Goal: Transaction & Acquisition: Book appointment/travel/reservation

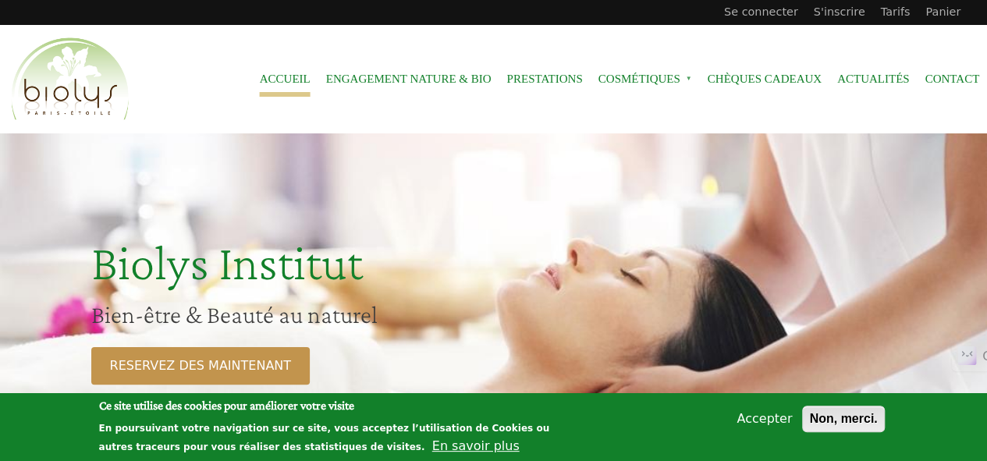
click at [833, 416] on button "Non, merci." at bounding box center [843, 419] width 82 height 27
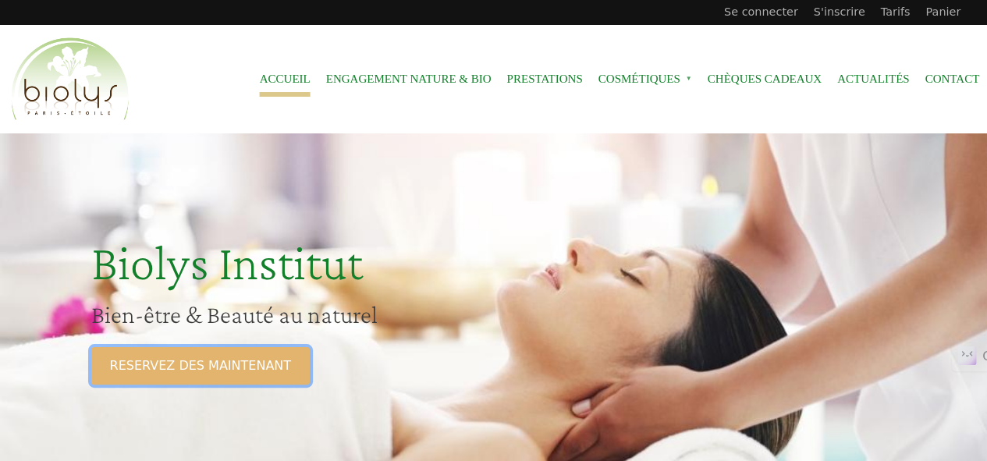
click at [191, 364] on link "RESERVEZ DES MAINTENANT" at bounding box center [200, 365] width 218 height 37
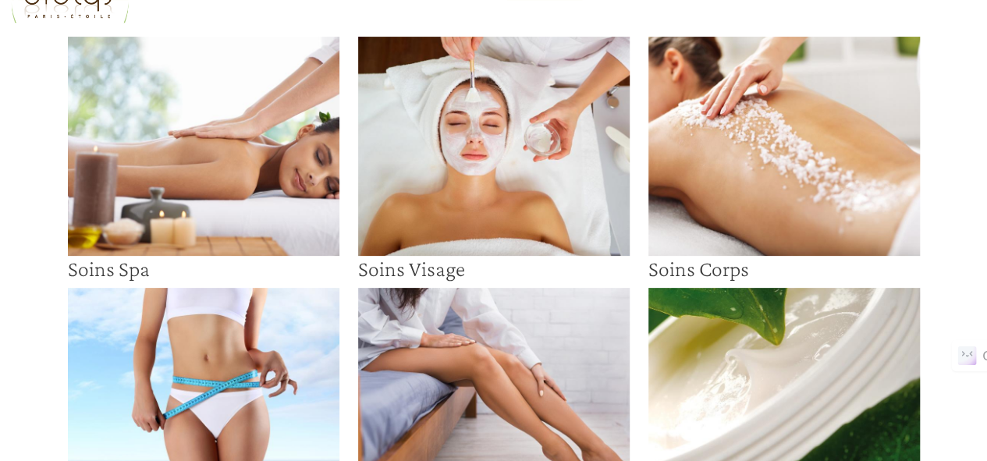
scroll to position [78, 0]
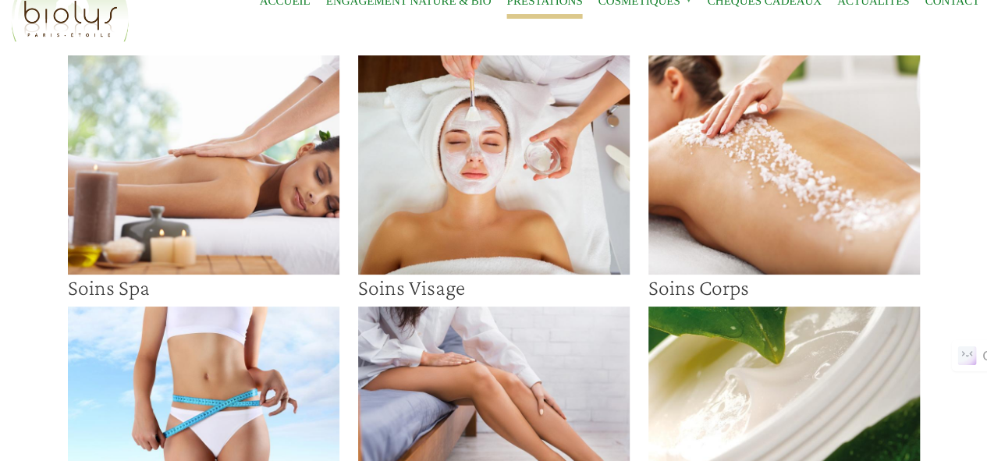
click at [517, 180] on img at bounding box center [494, 164] width 272 height 218
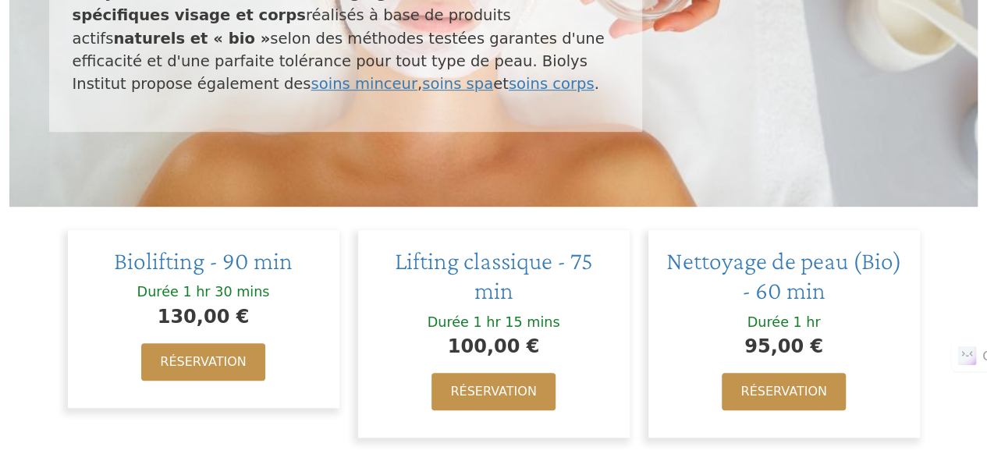
scroll to position [390, 0]
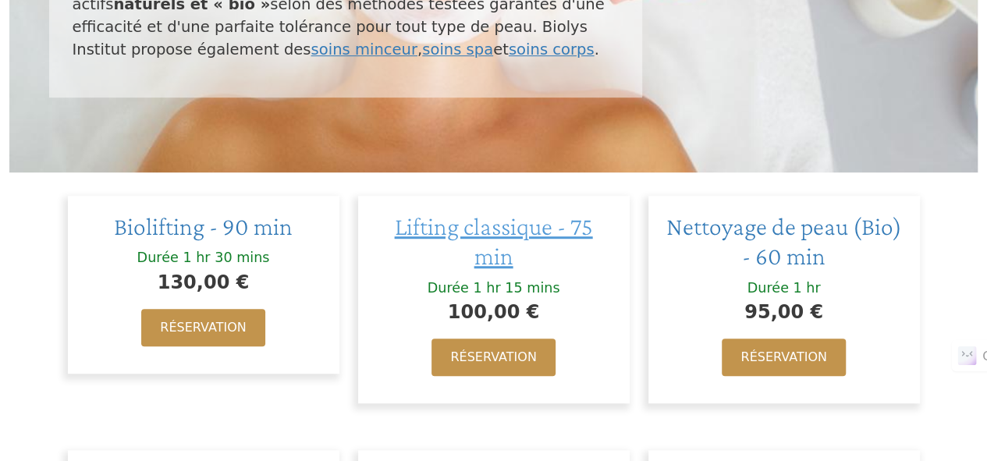
click at [492, 230] on span "Lifting classique - 75 min" at bounding box center [494, 241] width 198 height 58
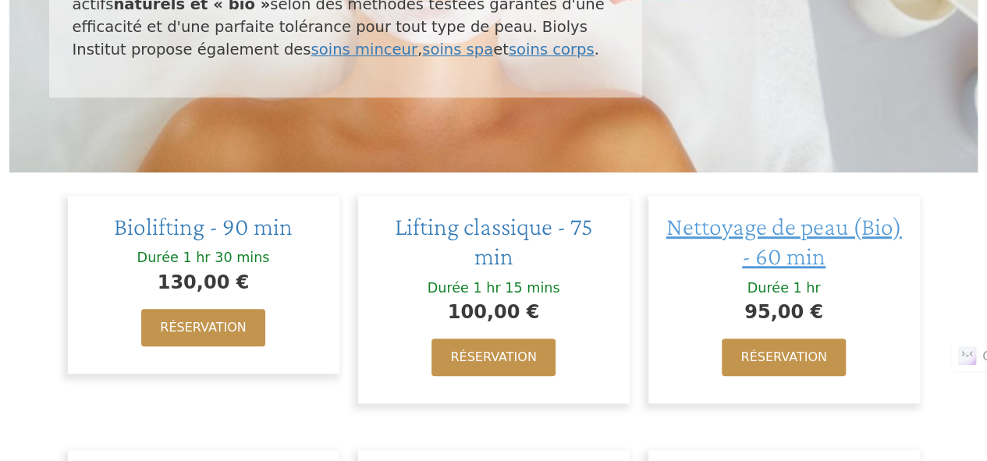
click at [779, 258] on span "Nettoyage de peau (Bio) - 60 min" at bounding box center [784, 241] width 236 height 58
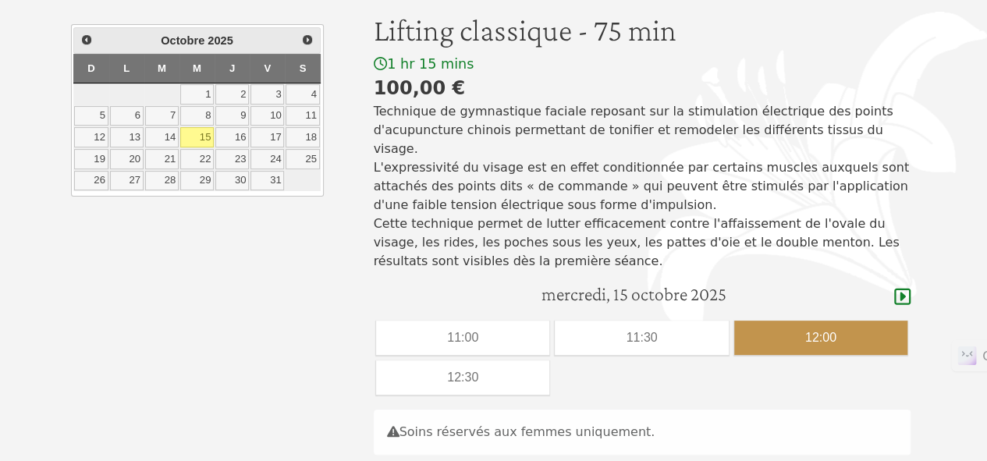
scroll to position [156, 0]
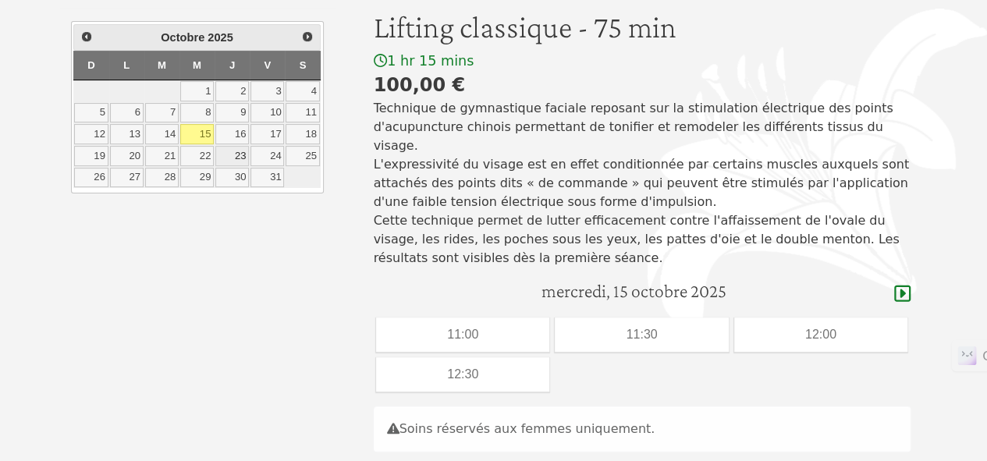
click at [240, 146] on link "23" at bounding box center [232, 156] width 34 height 20
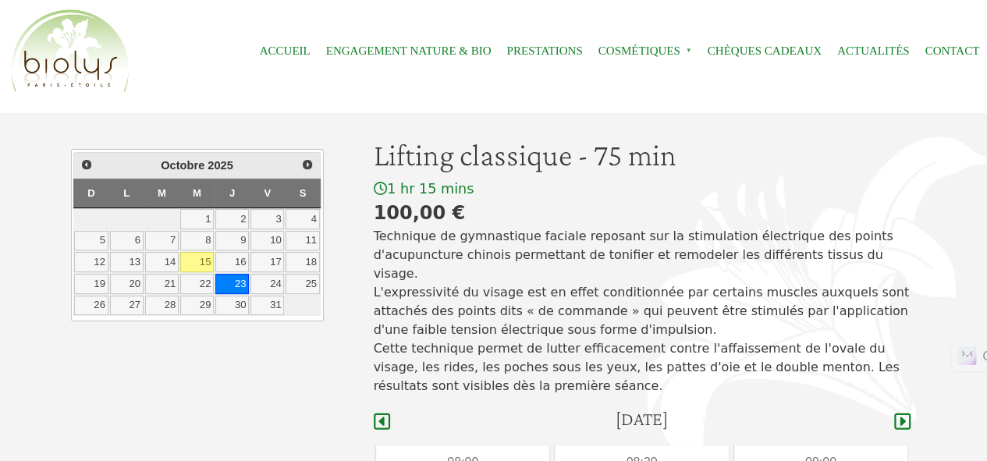
scroll to position [27, 0]
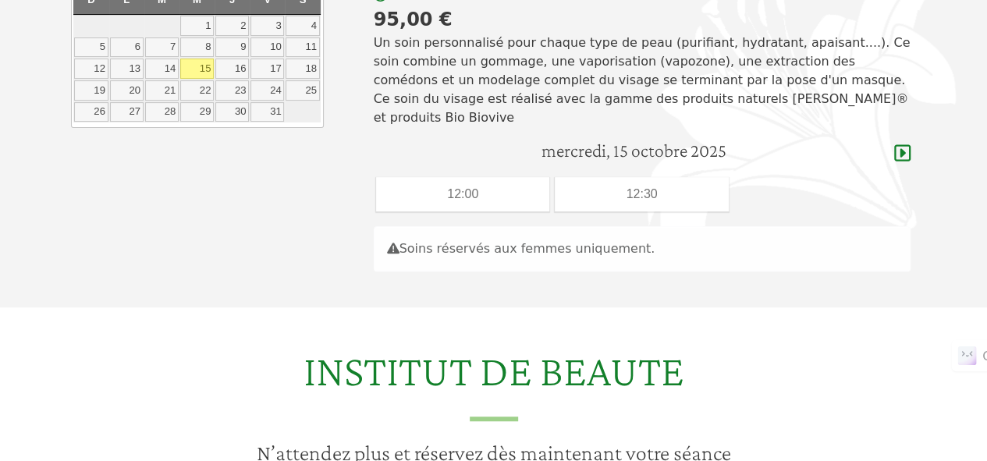
scroll to position [234, 0]
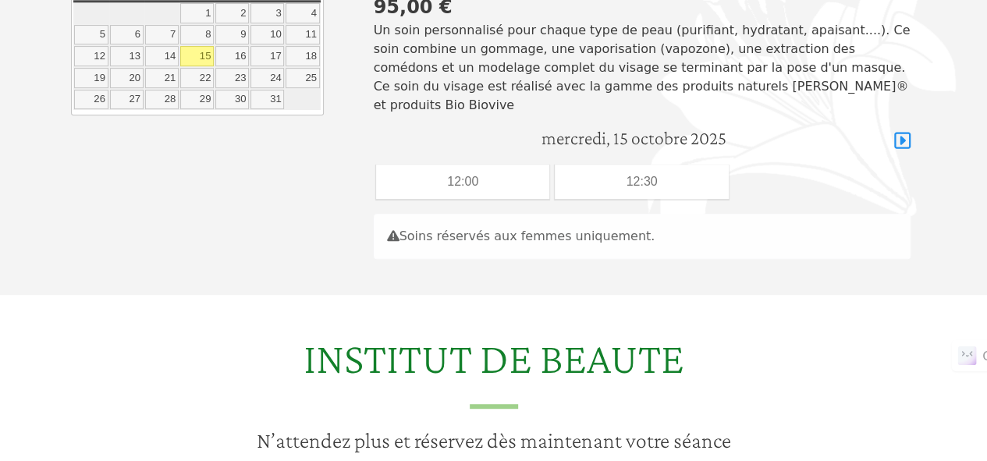
click at [900, 143] on icon at bounding box center [902, 141] width 16 height 16
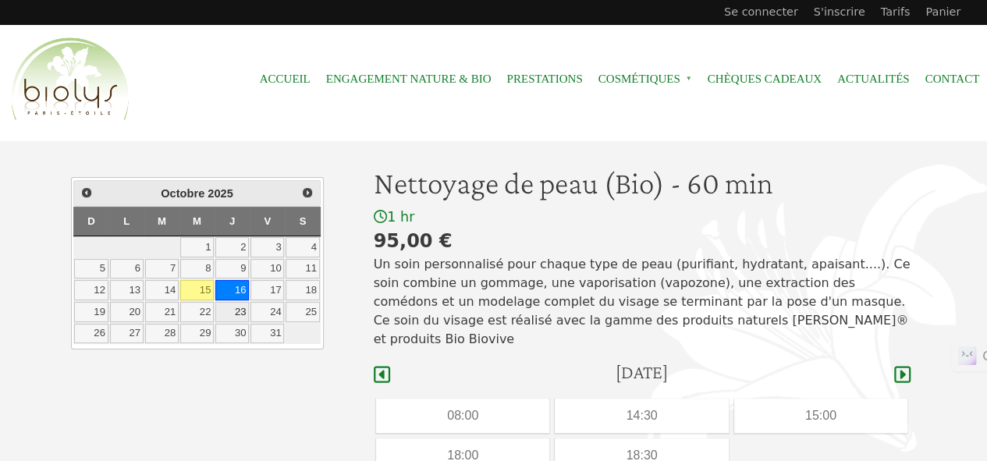
click at [234, 309] on link "23" at bounding box center [232, 312] width 34 height 20
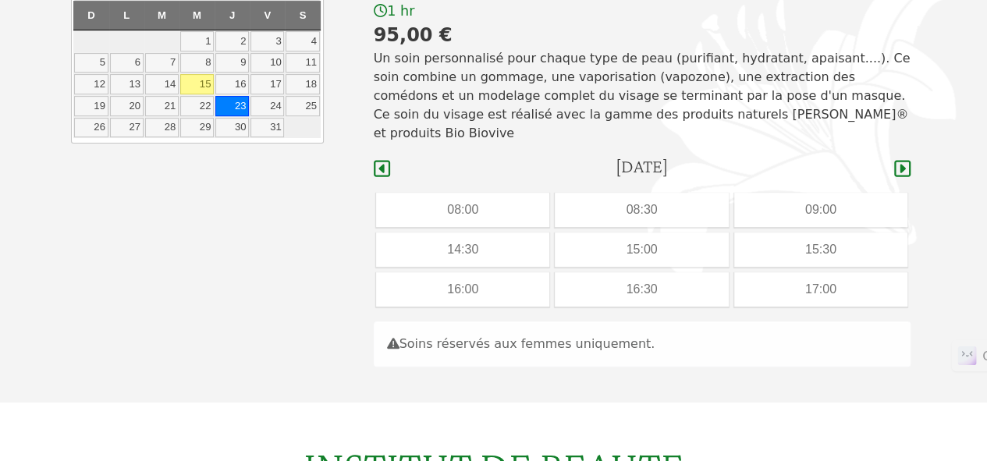
scroll to position [204, 0]
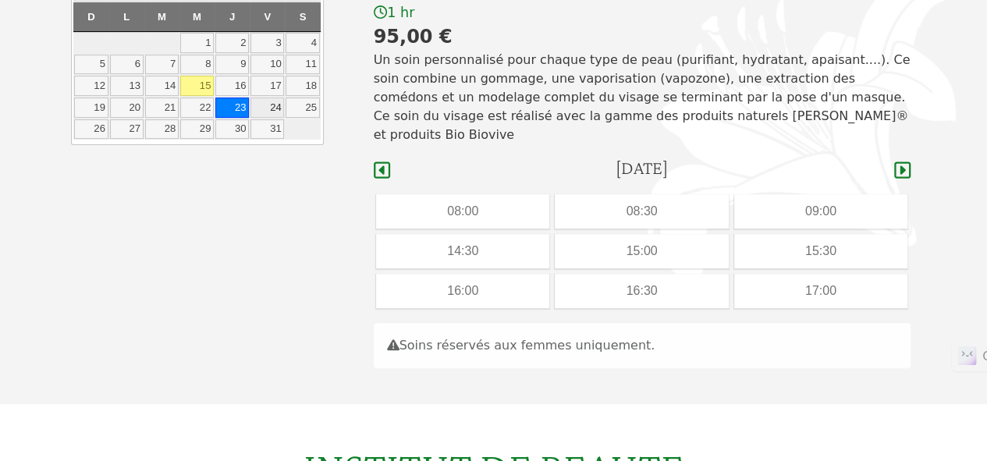
click at [271, 103] on link "24" at bounding box center [267, 108] width 34 height 20
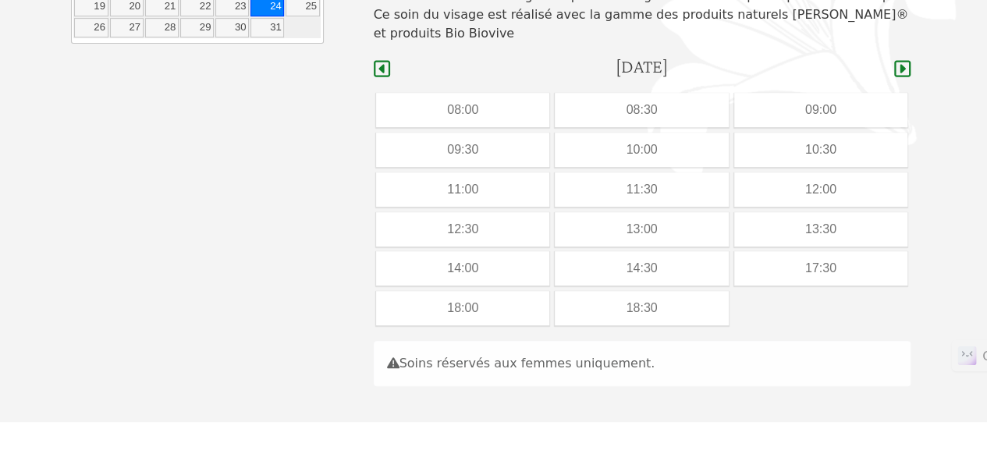
scroll to position [282, 0]
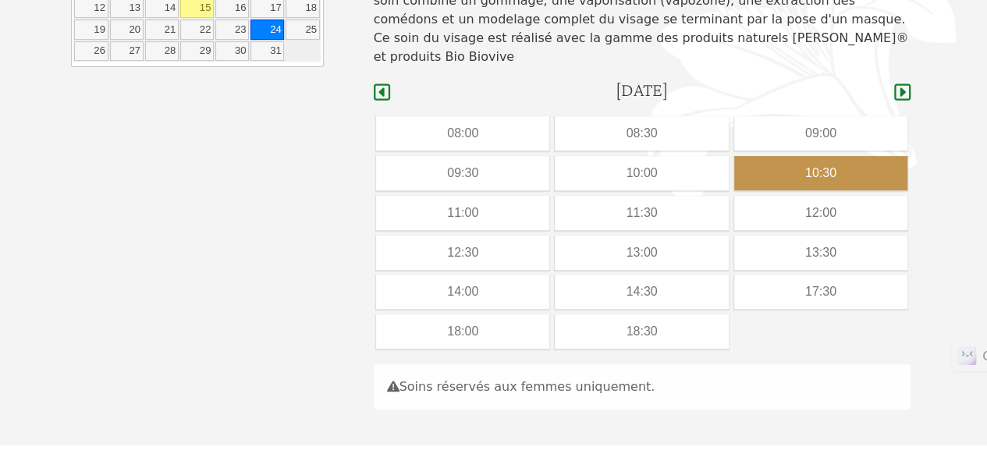
click at [815, 169] on div "10:30" at bounding box center [820, 173] width 173 height 34
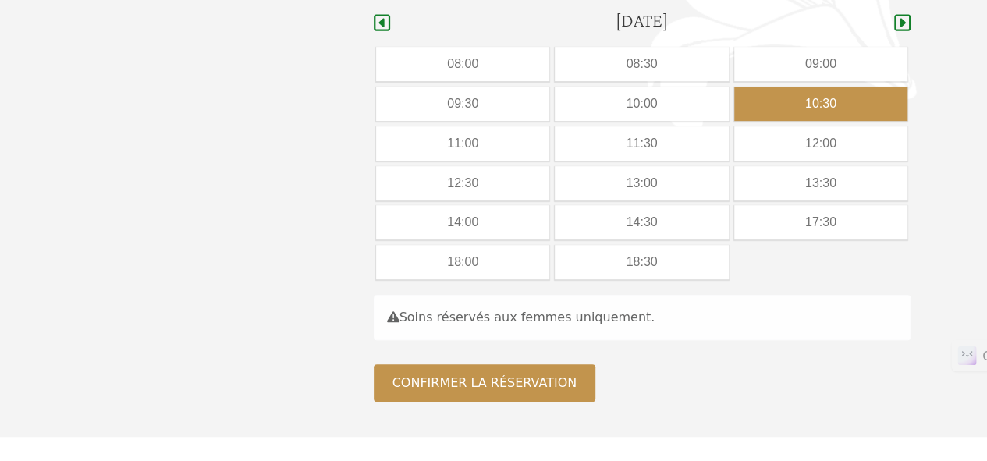
scroll to position [438, 0]
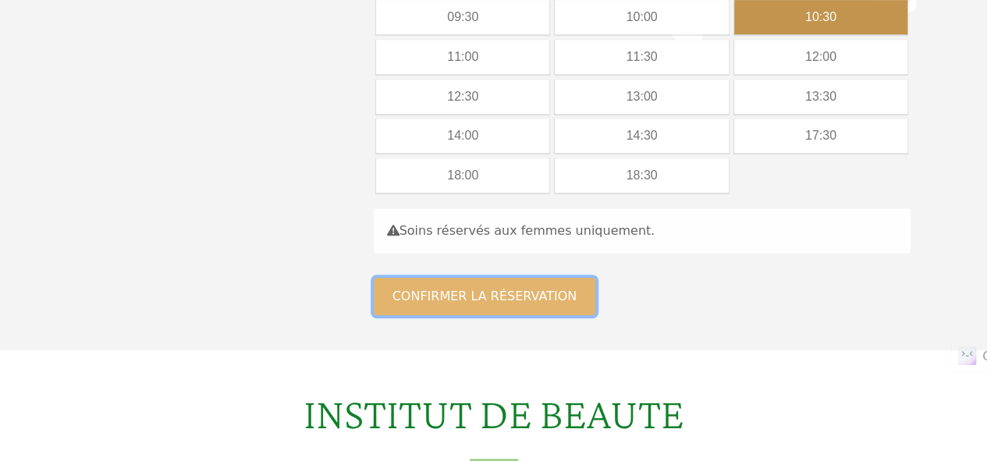
click at [454, 299] on button "Confirmer la réservation" at bounding box center [485, 296] width 222 height 37
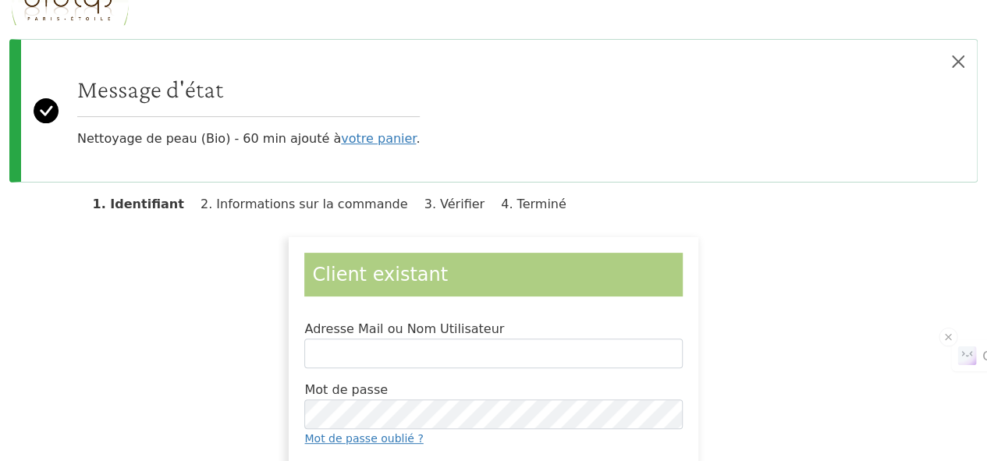
scroll to position [156, 0]
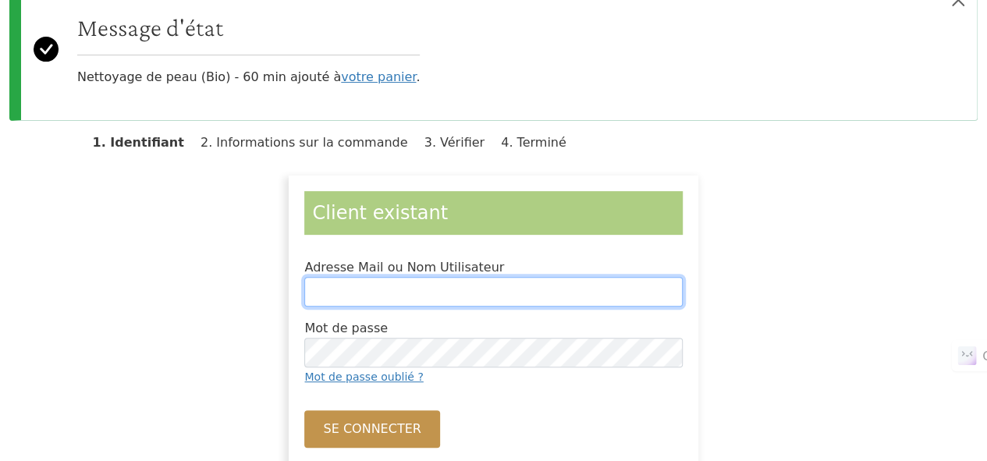
click at [351, 285] on input "Adresse Mail ou Nom Utilisateur" at bounding box center [493, 292] width 378 height 30
type input "**********"
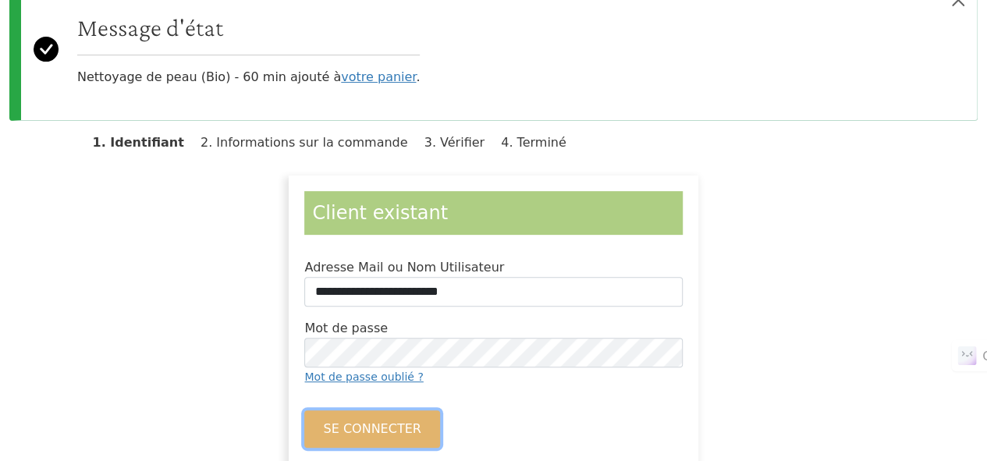
click at [375, 416] on button "Se connecter" at bounding box center [371, 428] width 135 height 37
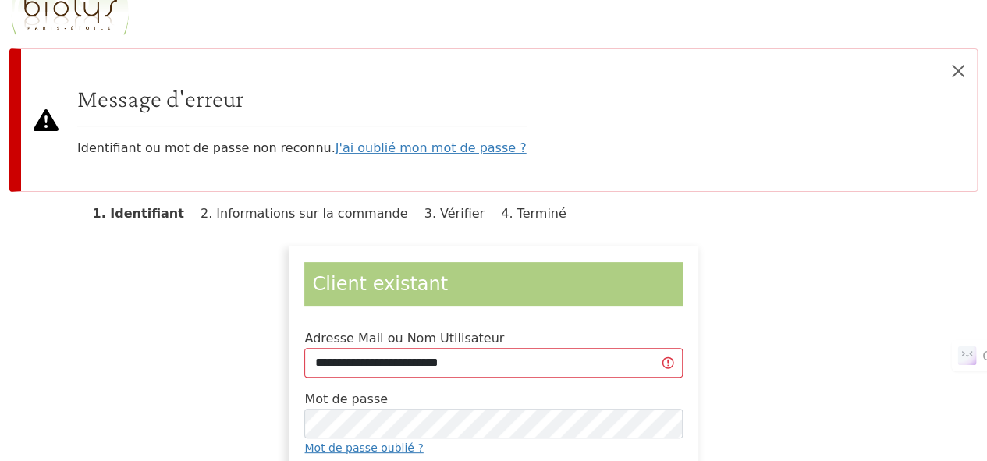
scroll to position [156, 0]
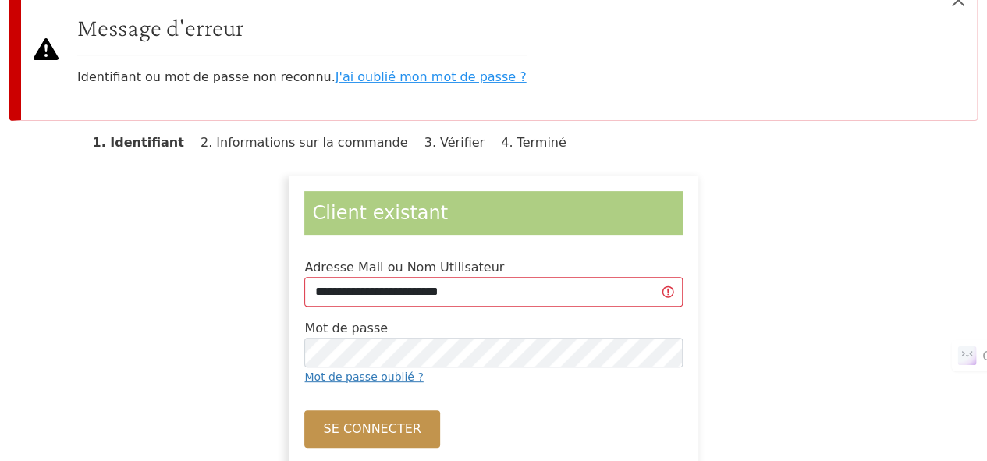
click at [412, 79] on link "J'ai oublié mon mot de passe ?" at bounding box center [430, 76] width 191 height 15
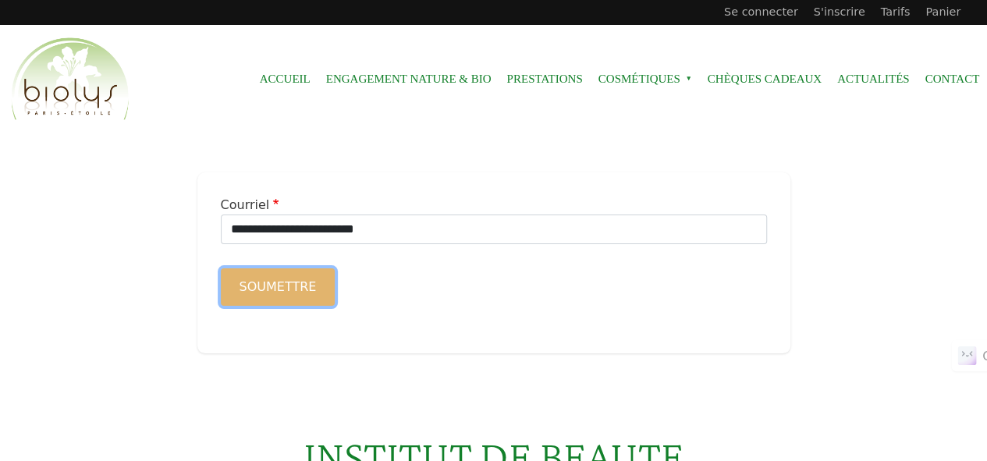
click at [289, 289] on button "Soumettre" at bounding box center [278, 286] width 115 height 37
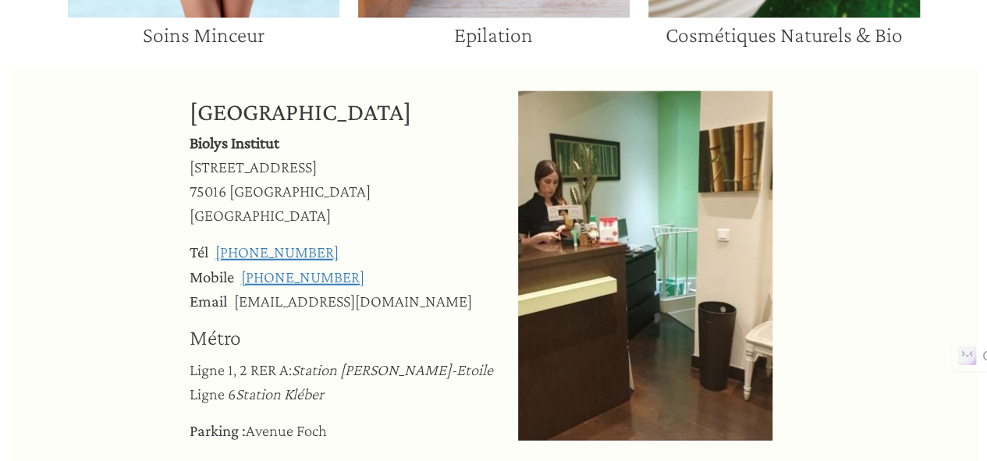
scroll to position [1873, 0]
